Goal: Task Accomplishment & Management: Manage account settings

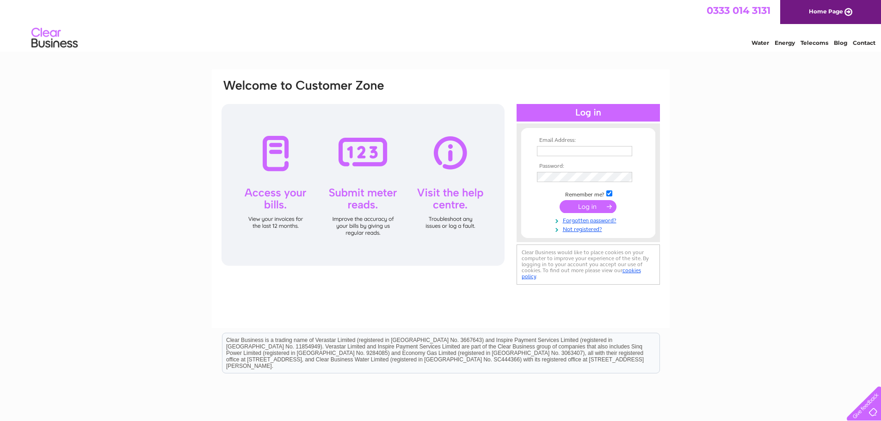
type input "info@unknownitaly.co.uk"
drag, startPoint x: 594, startPoint y: 203, endPoint x: 594, endPoint y: 196, distance: 6.9
click at [594, 203] on input "submit" at bounding box center [587, 206] width 57 height 13
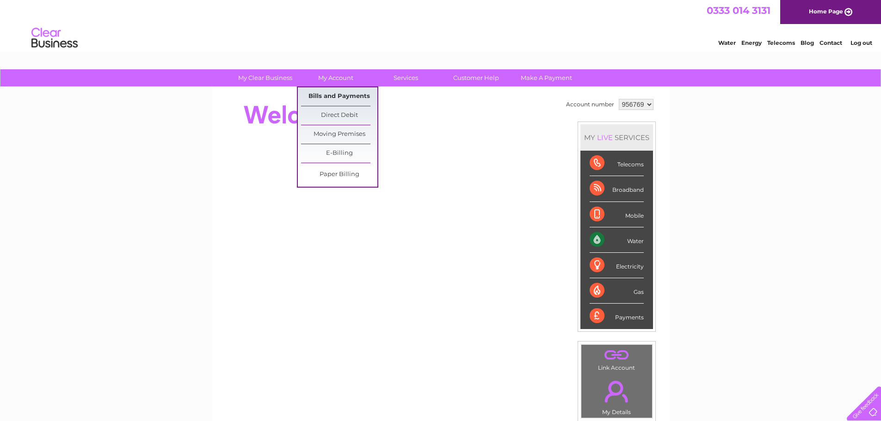
click at [338, 92] on link "Bills and Payments" at bounding box center [339, 96] width 76 height 18
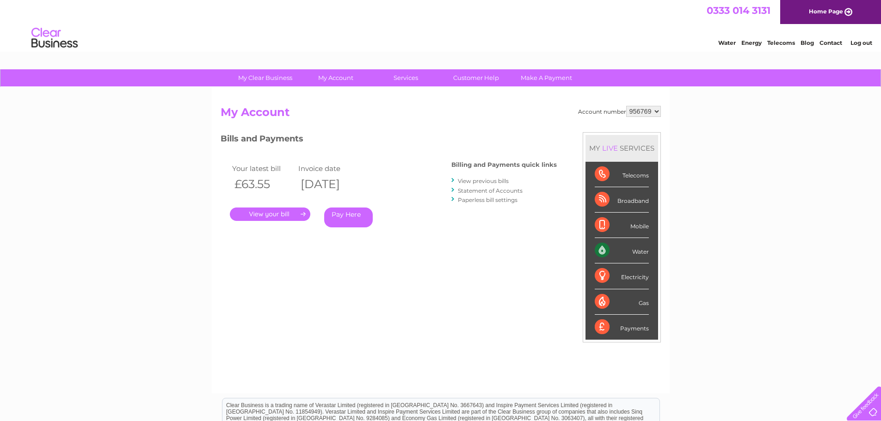
click at [289, 211] on link "." at bounding box center [270, 214] width 80 height 13
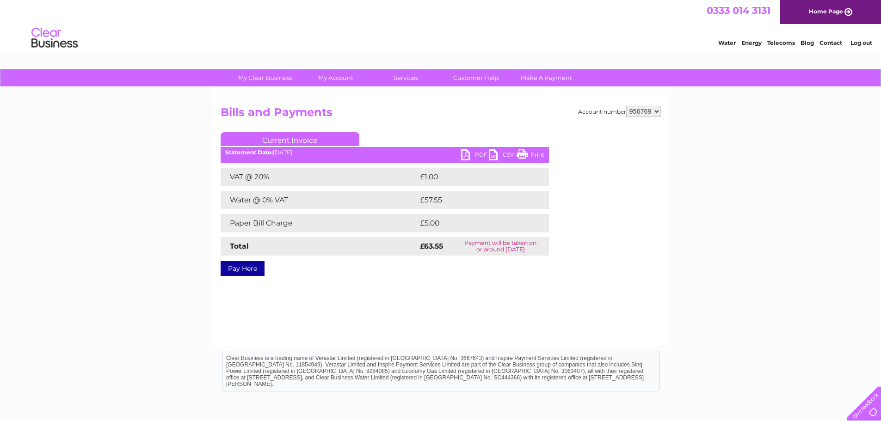
click at [463, 158] on link "PDF" at bounding box center [475, 155] width 28 height 13
